Goal: Navigation & Orientation: Find specific page/section

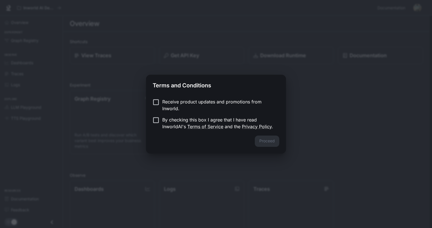
click at [180, 103] on p "Receive product updates and promotions from Inworld." at bounding box center [218, 105] width 113 height 14
click at [161, 124] on label "By checking this box I agree that I have read InworldAI's Terms of Service and …" at bounding box center [212, 123] width 125 height 14
click at [270, 145] on button "Proceed" at bounding box center [267, 140] width 24 height 11
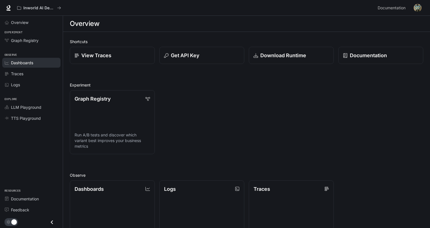
click at [20, 61] on span "Dashboards" at bounding box center [22, 63] width 22 height 6
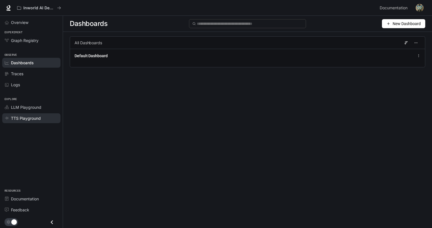
click at [31, 119] on span "TTS Playground" at bounding box center [26, 118] width 30 height 6
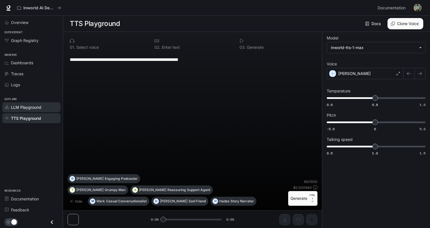
click at [24, 104] on span "LLM Playground" at bounding box center [26, 107] width 30 height 6
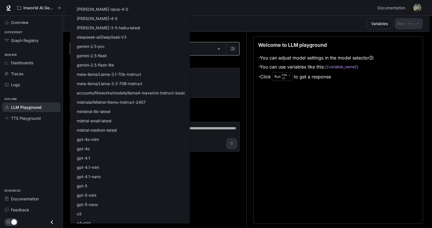
click at [191, 48] on body "Skip to main content Inworld AI Demos Documentation Documentation Portal Overvi…" at bounding box center [216, 114] width 432 height 228
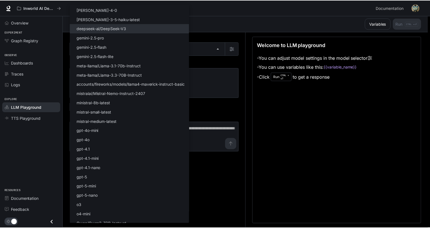
scroll to position [14, 0]
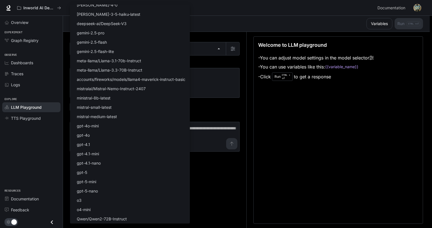
click at [347, 128] on div at bounding box center [216, 114] width 432 height 228
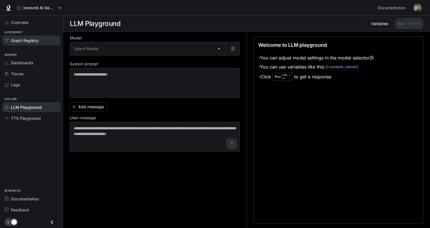
click at [33, 42] on span "Graph Registry" at bounding box center [25, 40] width 28 height 6
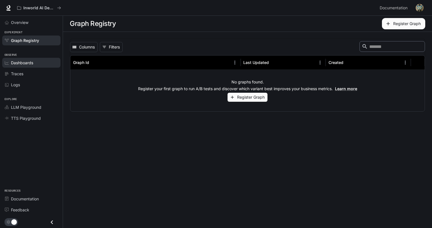
click at [26, 64] on span "Dashboards" at bounding box center [22, 63] width 22 height 6
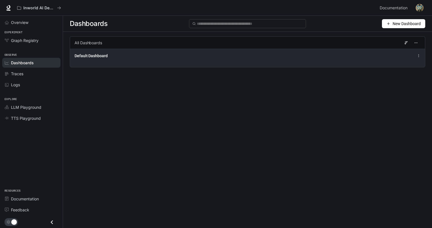
click at [168, 54] on div "Default Dashboard" at bounding box center [175, 56] width 200 height 6
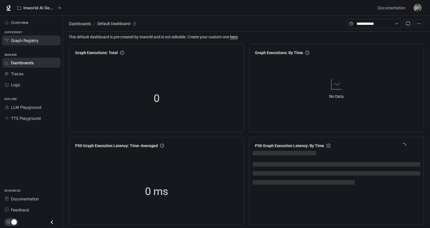
click at [15, 40] on span "Graph Registry" at bounding box center [25, 40] width 28 height 6
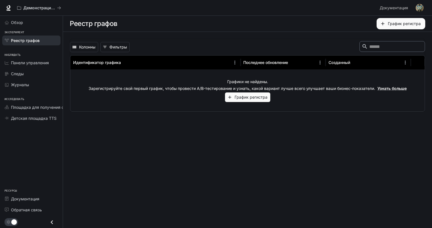
click at [242, 99] on font "График регистра" at bounding box center [251, 97] width 33 height 5
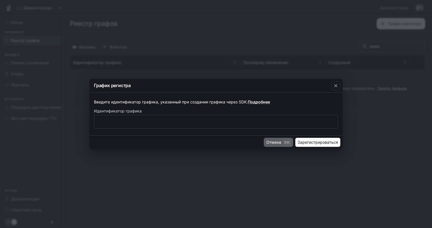
click at [285, 142] on font "Esc" at bounding box center [286, 142] width 5 height 4
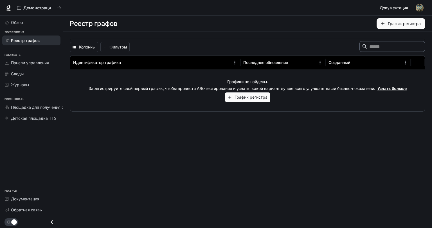
click at [391, 10] on span "Документация" at bounding box center [394, 8] width 28 height 7
